Goal: Find specific page/section: Find specific page/section

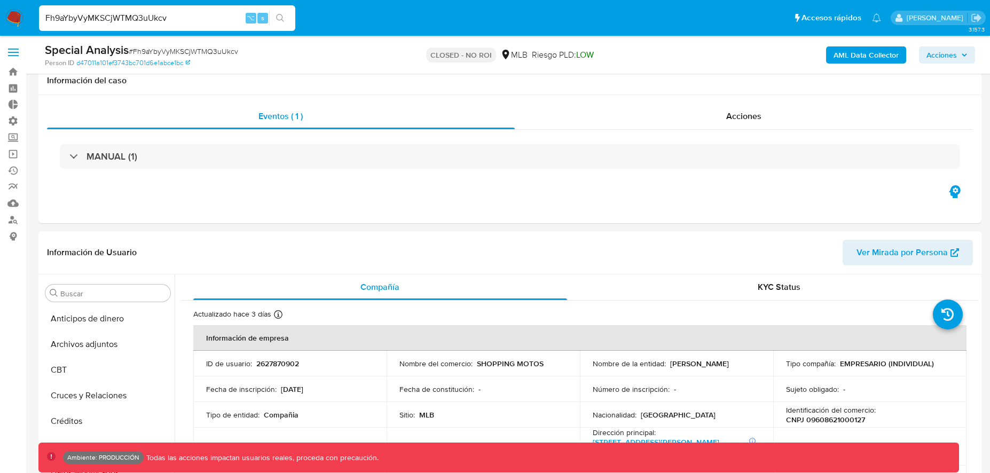
select select "10"
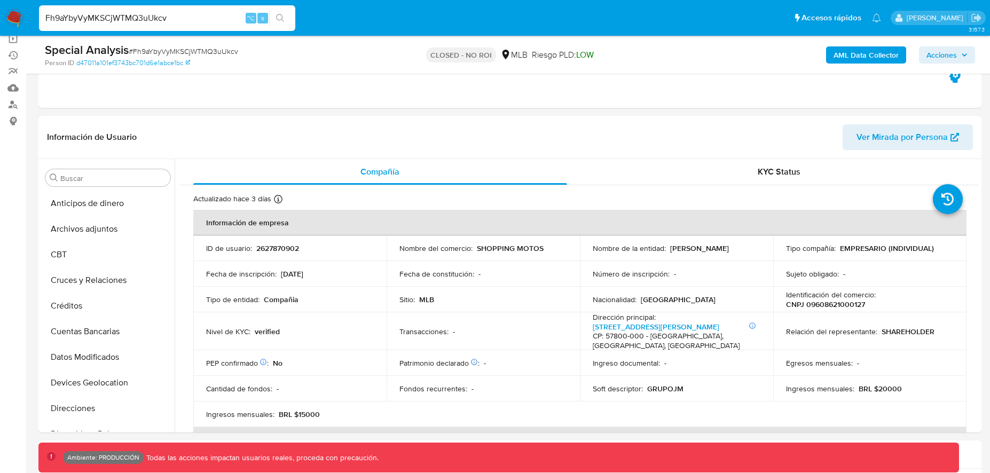
scroll to position [345, 0]
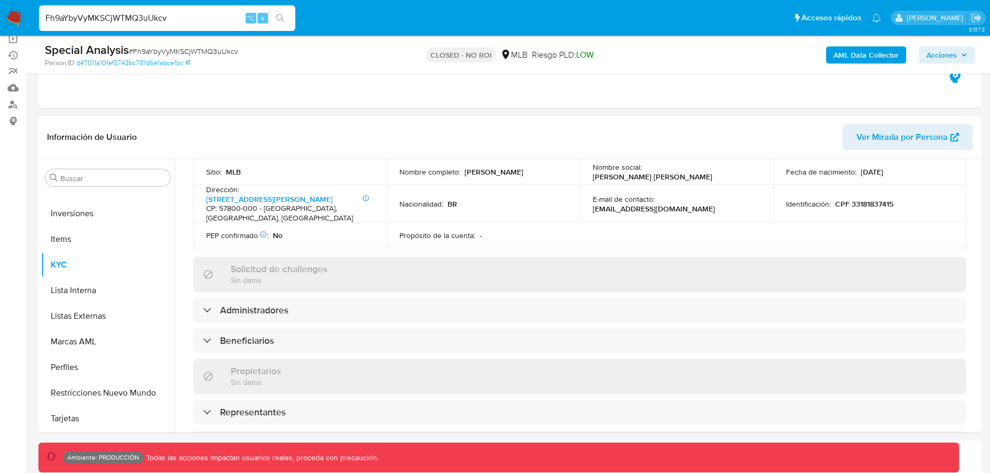
drag, startPoint x: 175, startPoint y: 18, endPoint x: 79, endPoint y: 9, distance: 96.0
click at [79, 9] on div "Fh9aYbyVyMKSCjWTMQ3uUkcv ⌥ s" at bounding box center [167, 18] width 256 height 26
paste input "IrymJTdjXLAsfK9XWu04nYRY"
type input "IrymJTdjXLAsfK9XWu04nYRY"
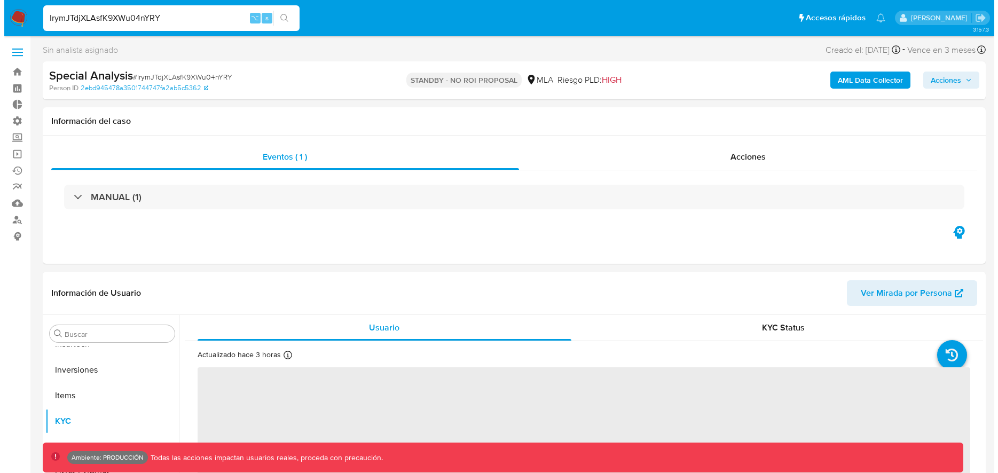
scroll to position [502, 0]
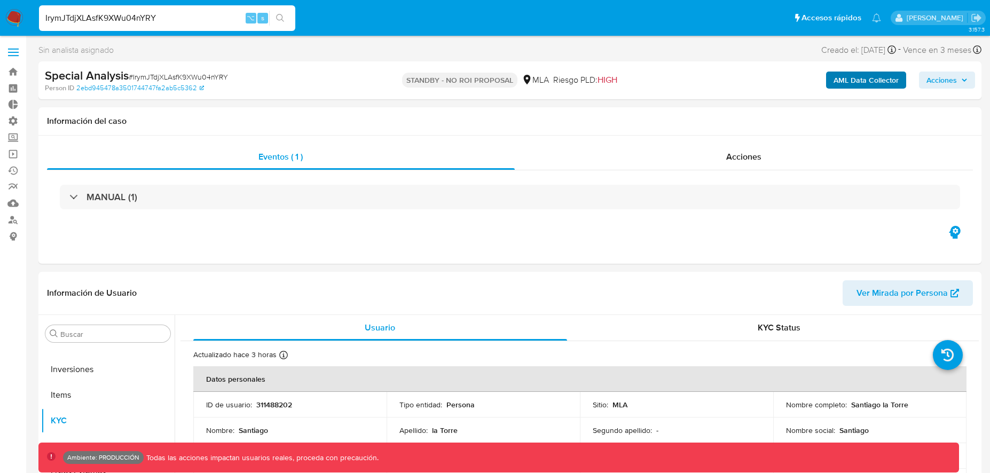
select select "10"
click at [849, 83] on b "AML Data Collector" at bounding box center [866, 80] width 65 height 17
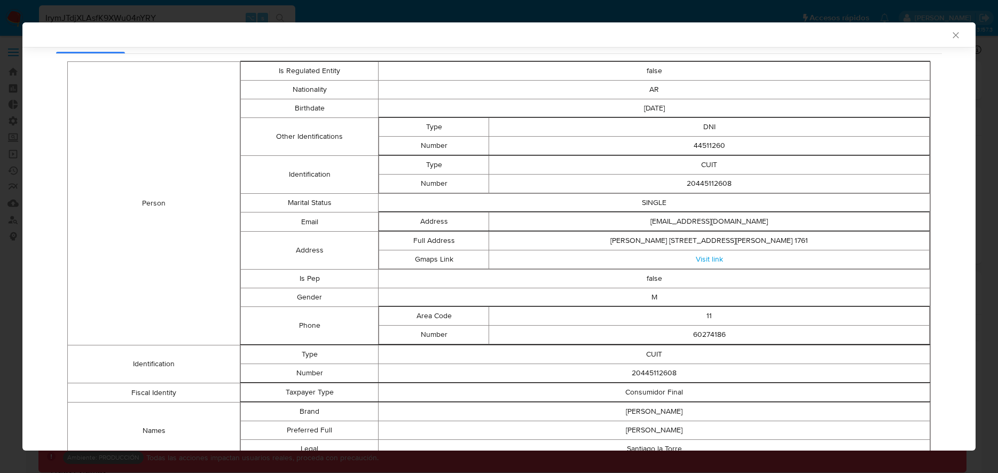
scroll to position [99, 0]
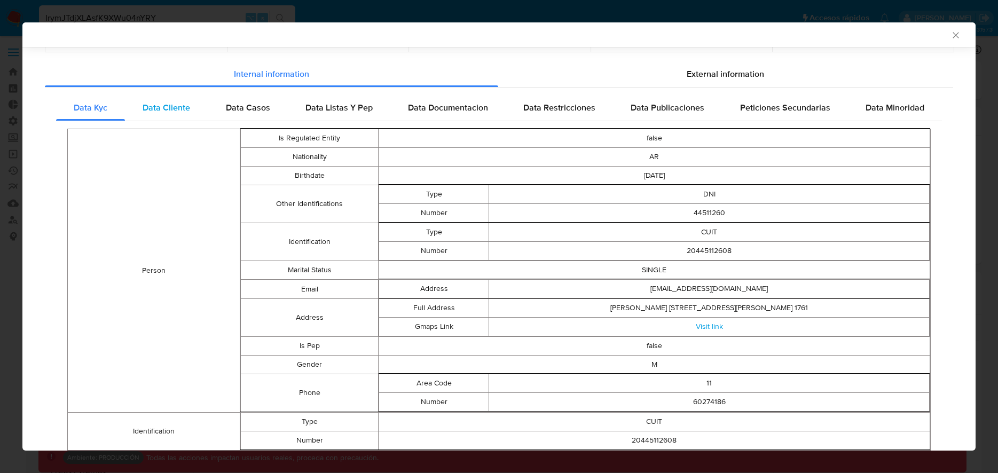
click at [186, 107] on span "Data Cliente" at bounding box center [167, 107] width 48 height 12
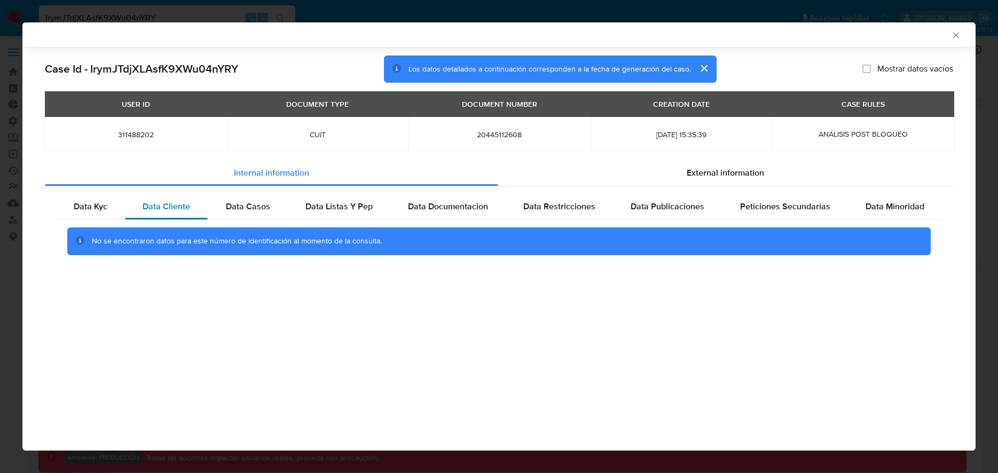
scroll to position [0, 0]
click at [255, 205] on span "Data Casos" at bounding box center [248, 206] width 44 height 12
click at [355, 205] on span "Data Listas Y Pep" at bounding box center [338, 206] width 67 height 12
click at [444, 208] on span "Data Documentacion" at bounding box center [448, 206] width 80 height 12
click at [652, 203] on span "Data Publicaciones" at bounding box center [668, 206] width 74 height 12
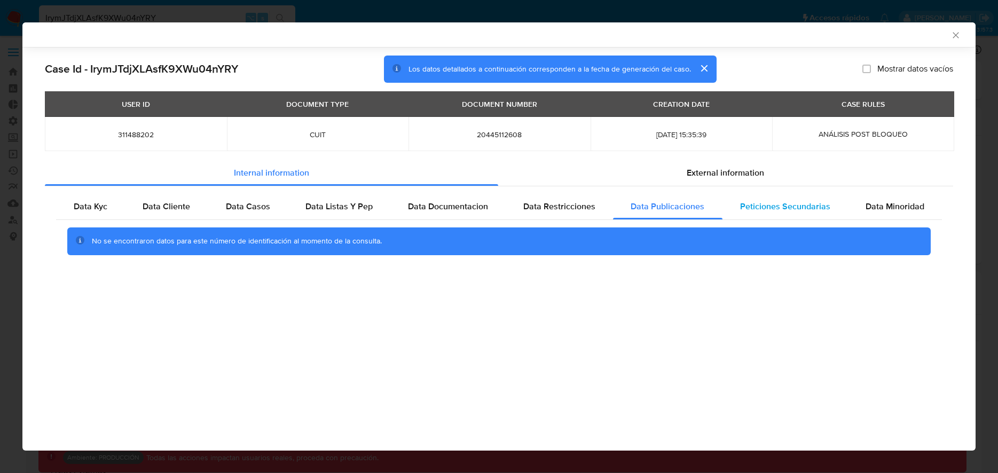
click at [818, 208] on span "Peticiones Secundarias" at bounding box center [785, 206] width 90 height 12
click at [887, 206] on span "Data Minoridad" at bounding box center [895, 206] width 59 height 12
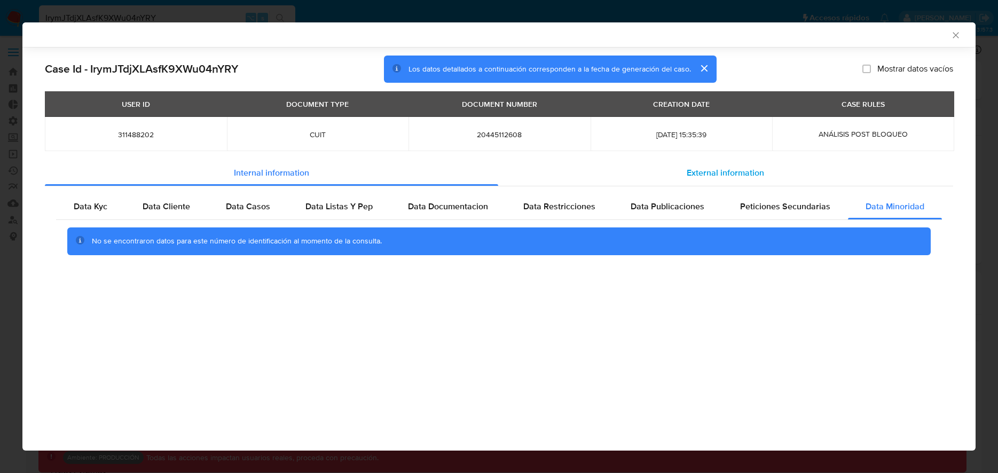
click at [756, 174] on span "External information" at bounding box center [725, 173] width 77 height 12
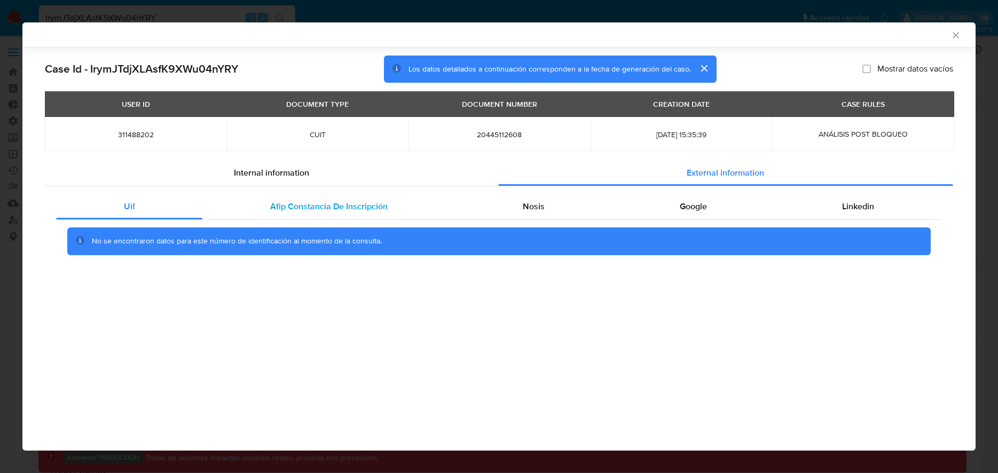
click at [291, 200] on span "Afip Constancia De Inscripción" at bounding box center [328, 206] width 117 height 12
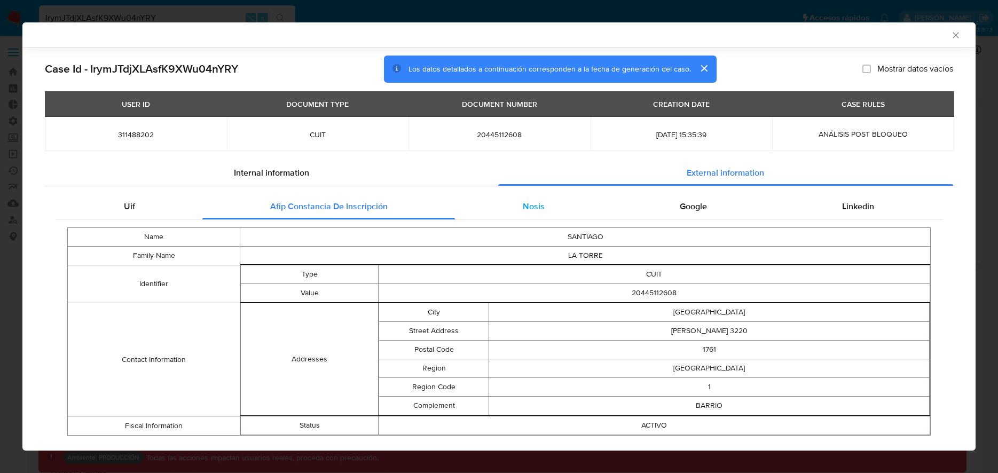
click at [540, 198] on div "Nosis" at bounding box center [533, 207] width 157 height 26
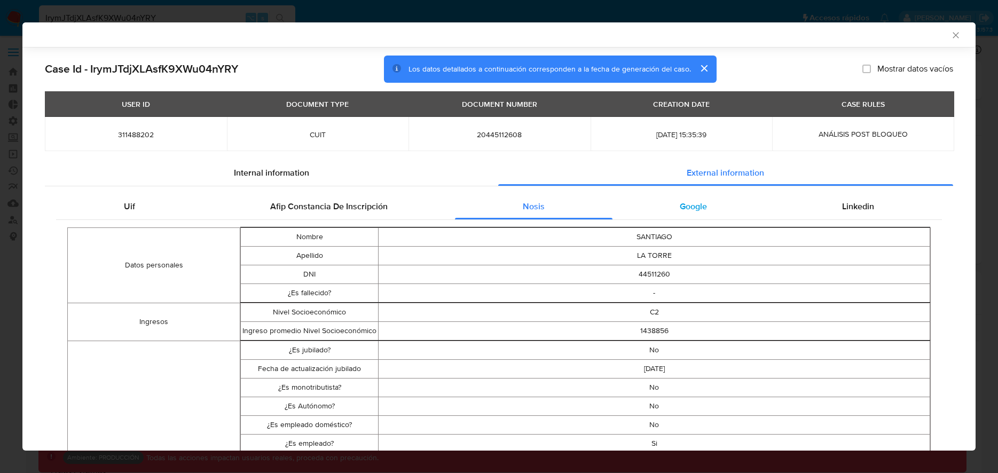
click at [647, 206] on div "Google" at bounding box center [694, 207] width 162 height 26
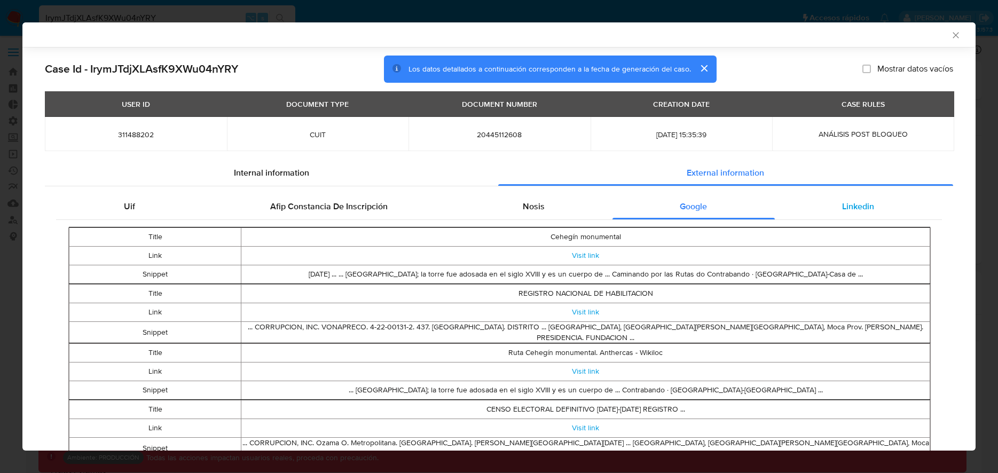
click at [831, 203] on div "Linkedin" at bounding box center [858, 207] width 167 height 26
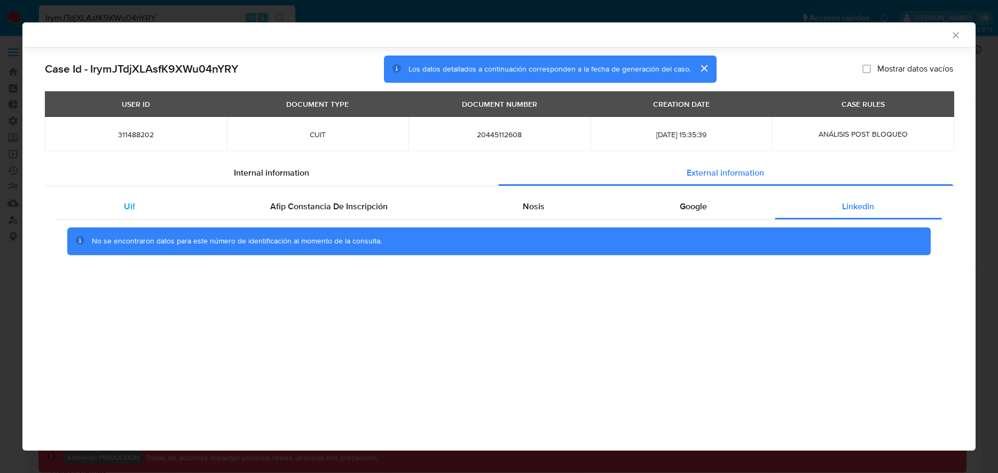
click at [139, 208] on div "Uif" at bounding box center [129, 207] width 146 height 26
click at [137, 137] on span "311488202" at bounding box center [136, 135] width 156 height 10
copy span "311488202"
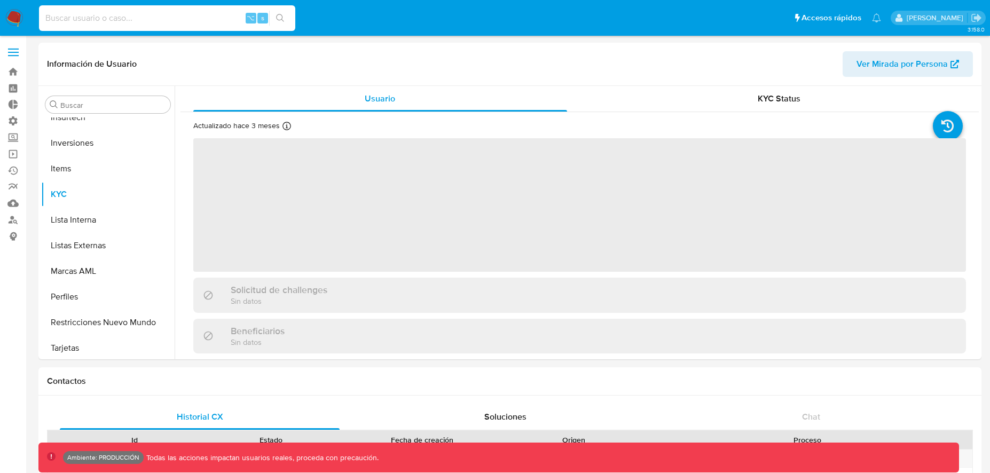
click at [140, 17] on input at bounding box center [167, 18] width 256 height 14
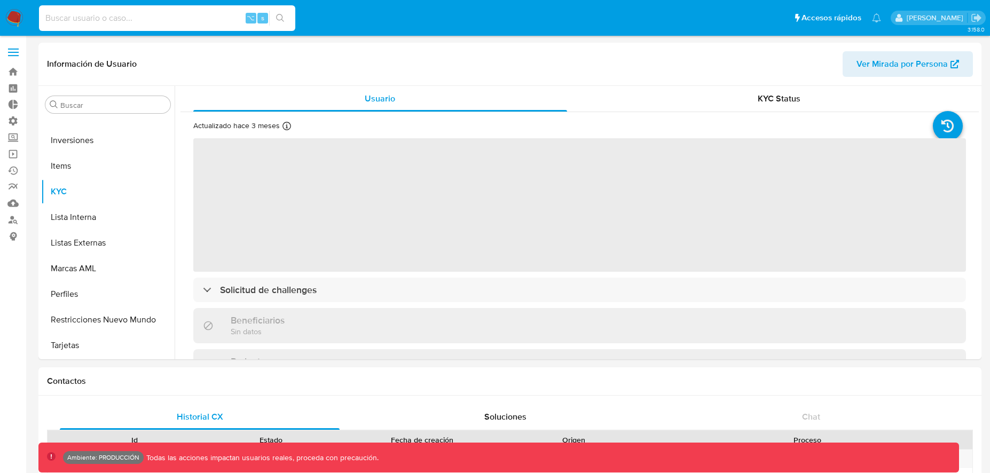
paste input "adhqOkuMBLRmiGfjdXxOPFOi"
type input "adhqOkuMBLRmiGfjdXxOPFOi"
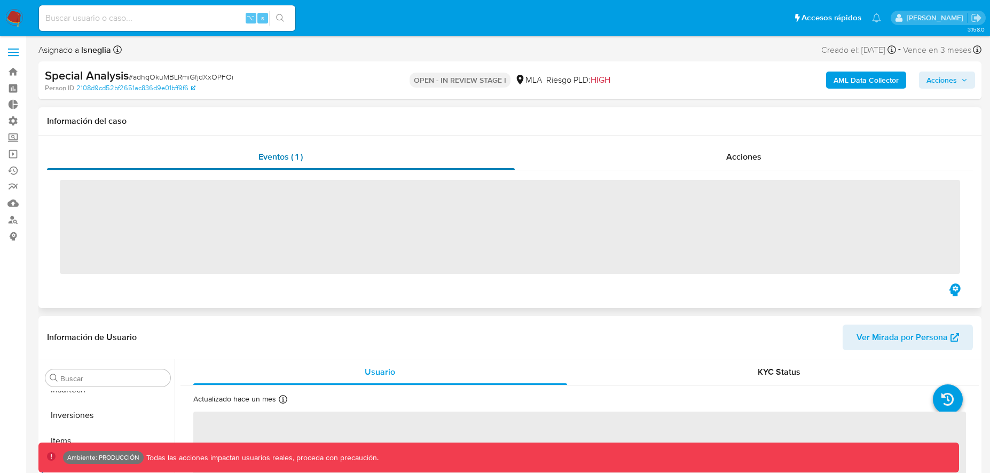
scroll to position [502, 0]
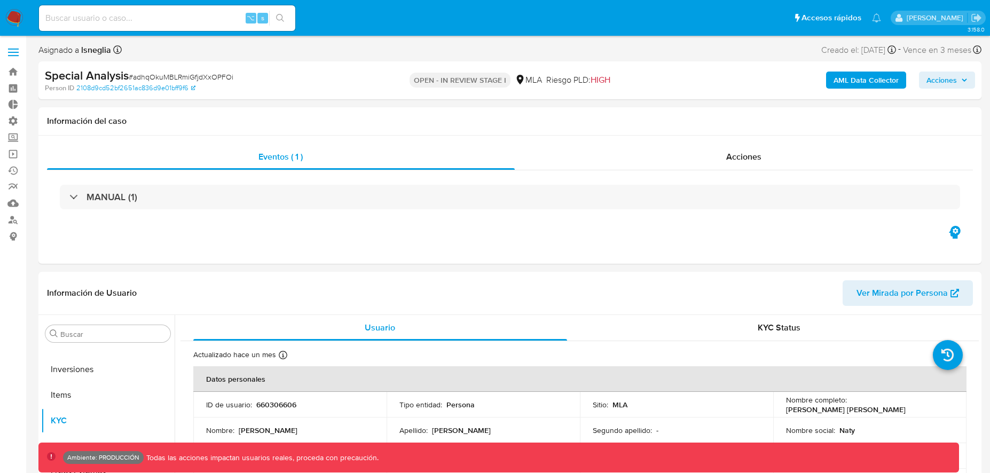
select select "10"
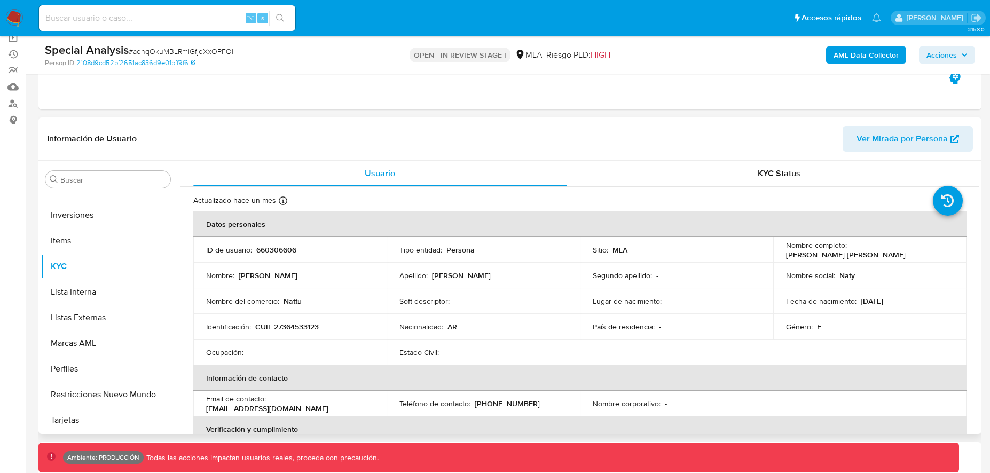
scroll to position [122, 0]
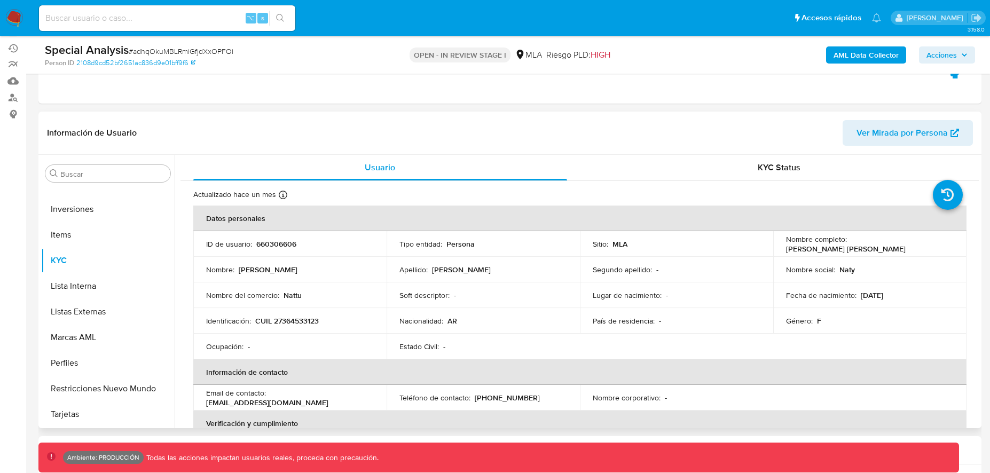
click at [265, 246] on p "660306606" at bounding box center [276, 244] width 40 height 10
copy p "660306606"
